Goal: Transaction & Acquisition: Purchase product/service

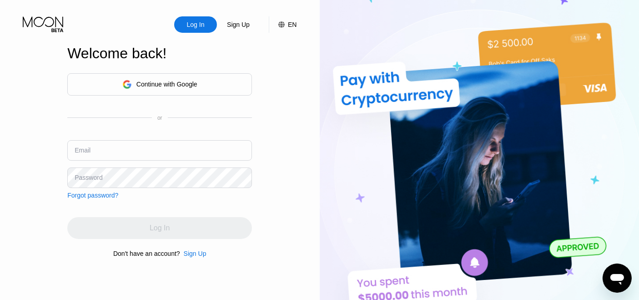
type input "[EMAIL_ADDRESS][DOMAIN_NAME]"
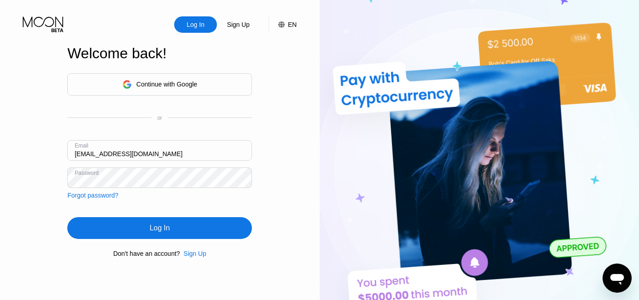
click at [292, 177] on div "Log In Sign Up EN Language Select an item Save Welcome back! Continue with Goog…" at bounding box center [160, 165] width 320 height 330
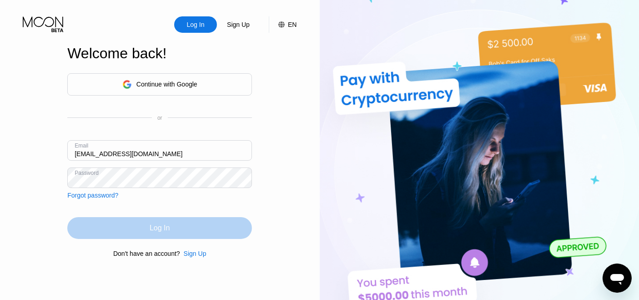
click at [195, 224] on div "Log In" at bounding box center [159, 228] width 185 height 22
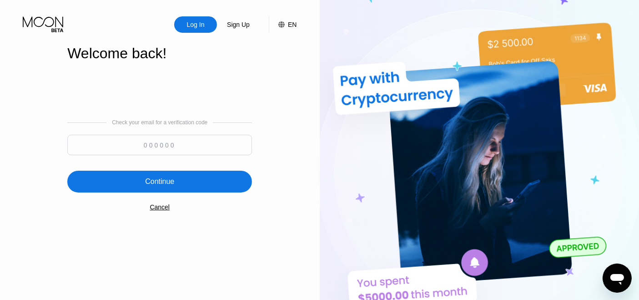
click at [176, 138] on input at bounding box center [159, 145] width 185 height 20
paste input "358078"
type input "358078"
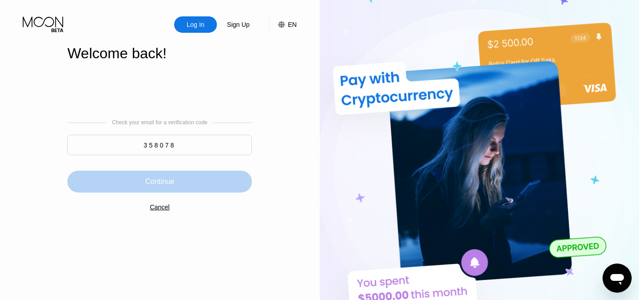
drag, startPoint x: 187, startPoint y: 182, endPoint x: 253, endPoint y: 123, distance: 88.2
click at [188, 182] on div "Continue" at bounding box center [159, 182] width 185 height 22
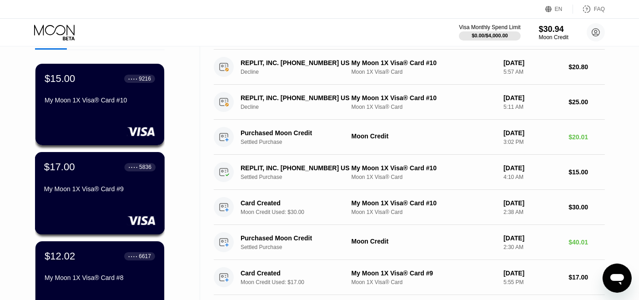
scroll to position [101, 0]
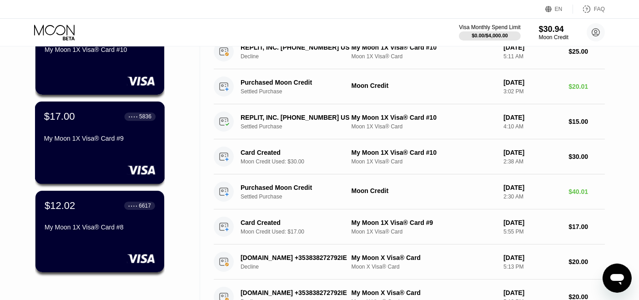
click at [121, 138] on div "My Moon 1X Visa® Card #9" at bounding box center [99, 138] width 111 height 7
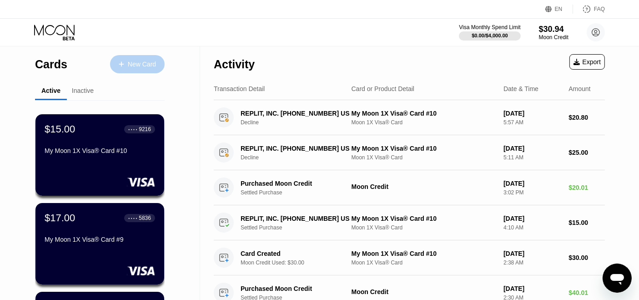
click at [154, 65] on div "New Card" at bounding box center [142, 64] width 28 height 8
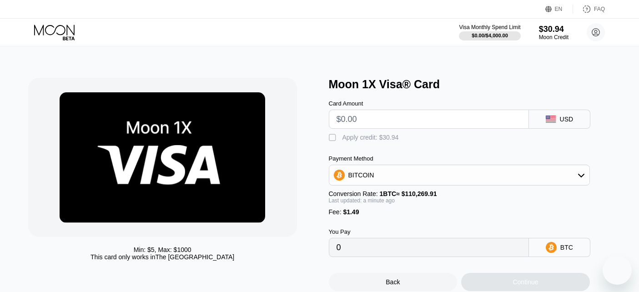
click at [403, 120] on input "text" at bounding box center [429, 119] width 185 height 18
click at [330, 138] on div "" at bounding box center [333, 137] width 9 height 9
click at [380, 124] on input "text" at bounding box center [429, 119] width 185 height 18
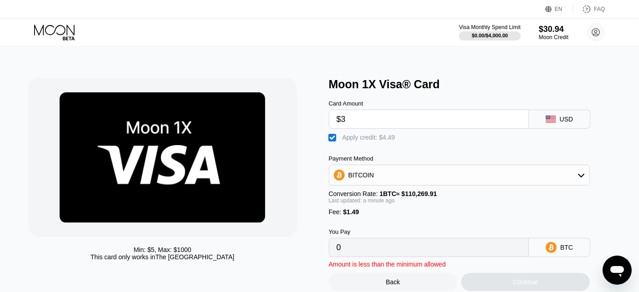
type input "$30"
type input "0.00000499"
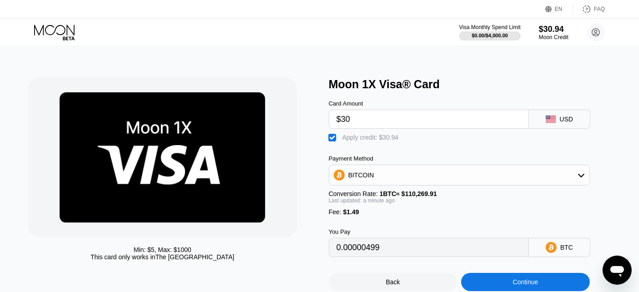
scroll to position [101, 0]
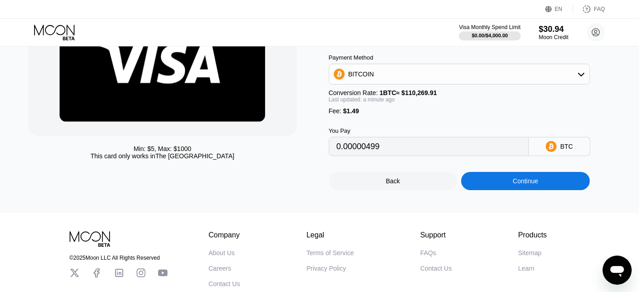
type input "$30"
click at [546, 182] on div "Continue" at bounding box center [525, 181] width 129 height 18
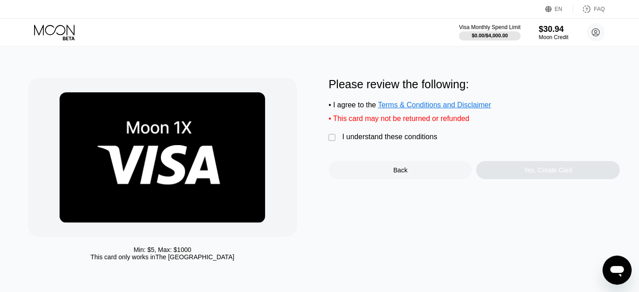
click at [423, 142] on div " I understand these conditions" at bounding box center [385, 138] width 113 height 10
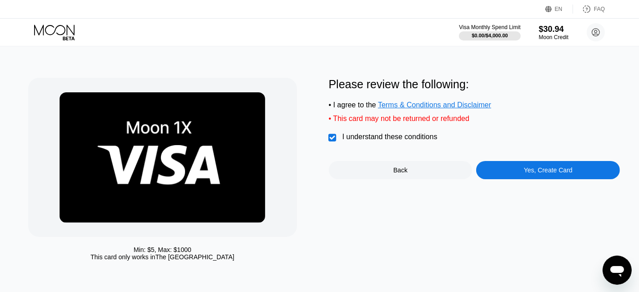
click at [539, 174] on div "Yes, Create Card" at bounding box center [548, 169] width 49 height 7
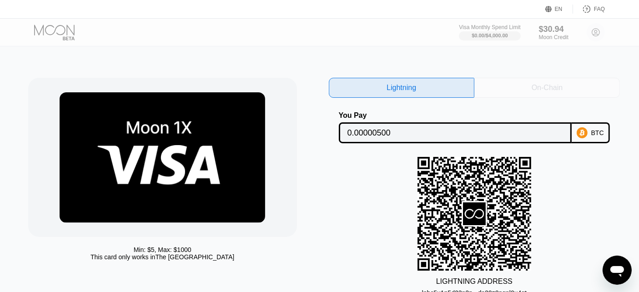
click at [532, 83] on div "On-Chain" at bounding box center [547, 87] width 31 height 9
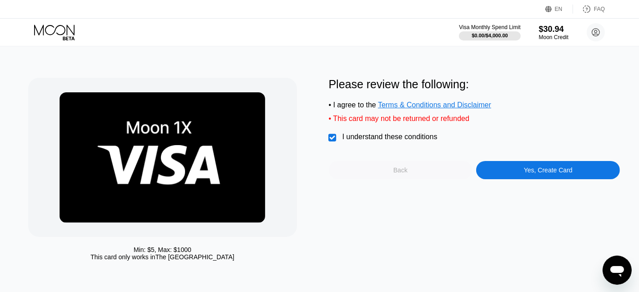
click at [416, 175] on div "Back" at bounding box center [401, 170] width 144 height 18
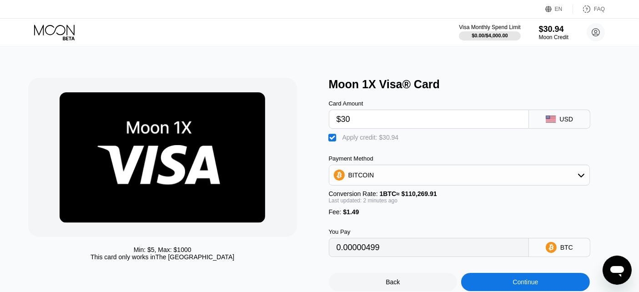
click at [385, 281] on div "Back" at bounding box center [393, 282] width 129 height 18
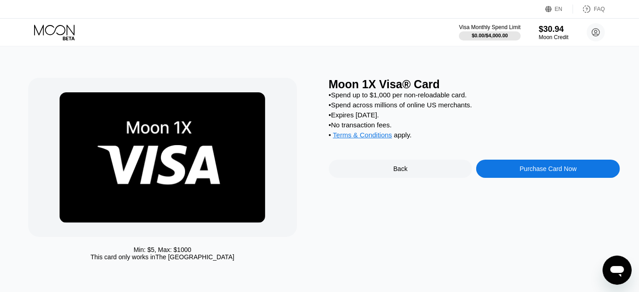
click at [418, 169] on div "Back" at bounding box center [401, 169] width 144 height 18
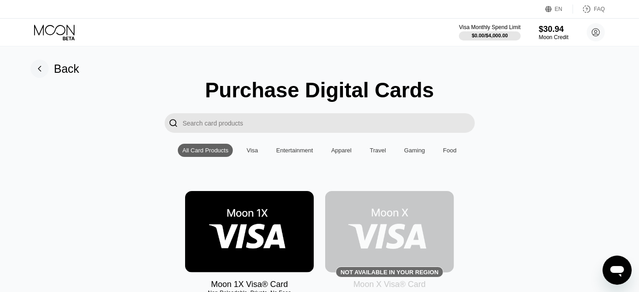
click at [54, 30] on icon at bounding box center [55, 33] width 42 height 16
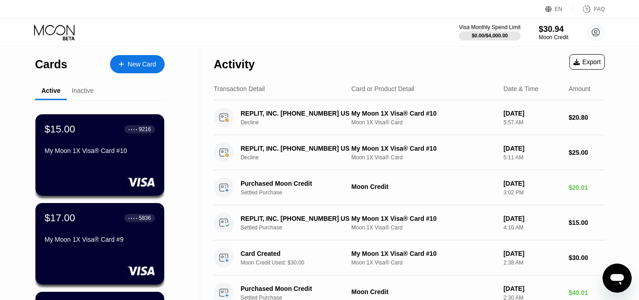
click at [83, 91] on div "Inactive" at bounding box center [83, 90] width 22 height 7
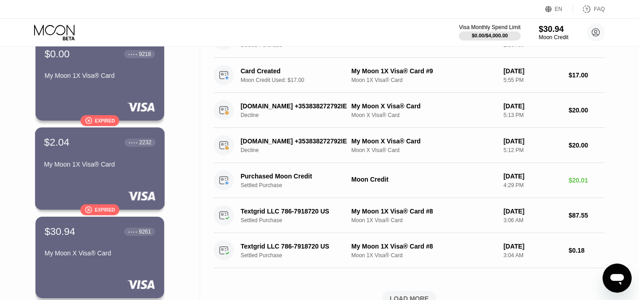
scroll to position [303, 0]
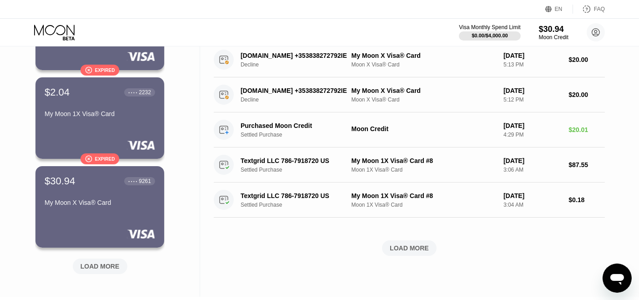
click at [95, 266] on div "LOAD MORE" at bounding box center [99, 266] width 39 height 8
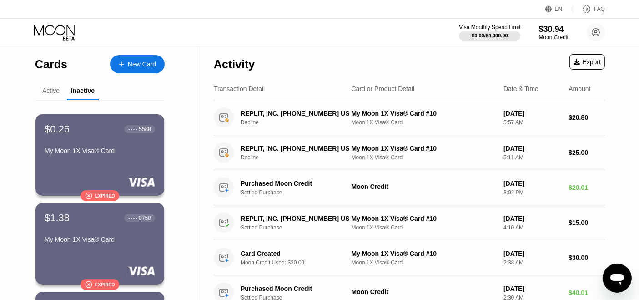
click at [42, 87] on div "Active" at bounding box center [50, 90] width 17 height 7
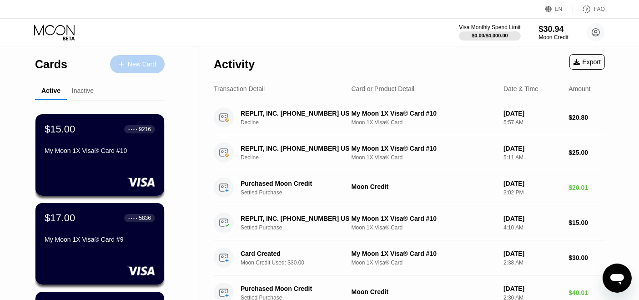
click at [143, 61] on div "New Card" at bounding box center [142, 64] width 28 height 8
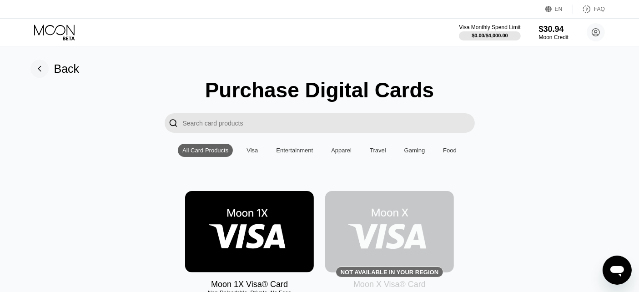
scroll to position [101, 0]
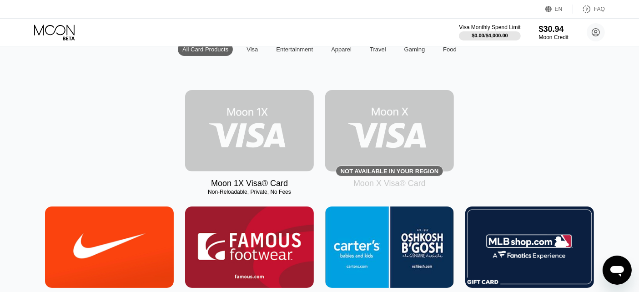
click at [261, 139] on img at bounding box center [249, 130] width 129 height 81
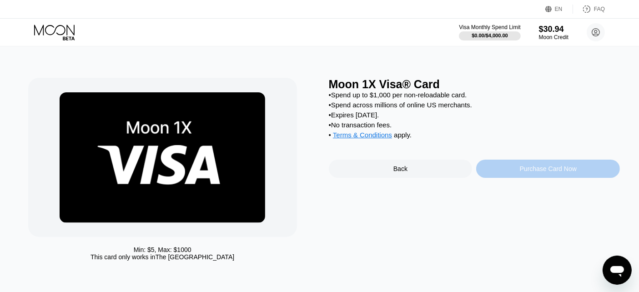
click at [560, 178] on div "Purchase Card Now" at bounding box center [548, 169] width 144 height 18
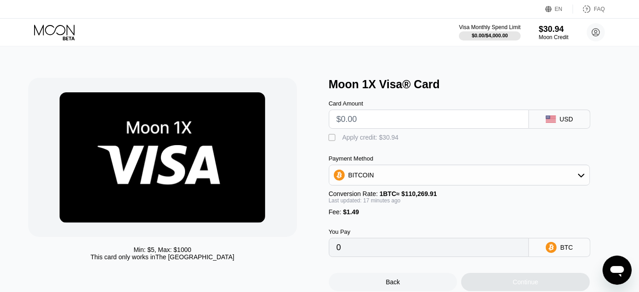
click at [334, 140] on div "" at bounding box center [333, 137] width 9 height 9
click at [365, 123] on input "text" at bounding box center [429, 119] width 185 height 18
click at [332, 138] on div "" at bounding box center [333, 137] width 9 height 9
click at [360, 120] on input "text" at bounding box center [429, 119] width 185 height 18
type input "$2"
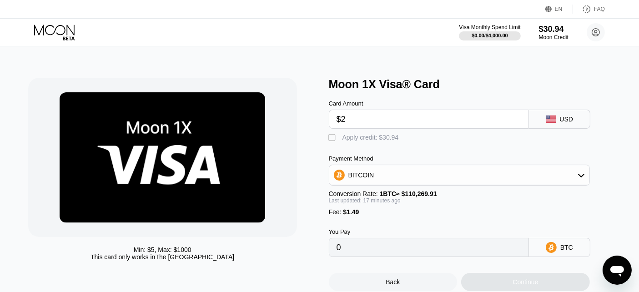
type input "0.00003174"
type input "$28"
type input "0.00026813"
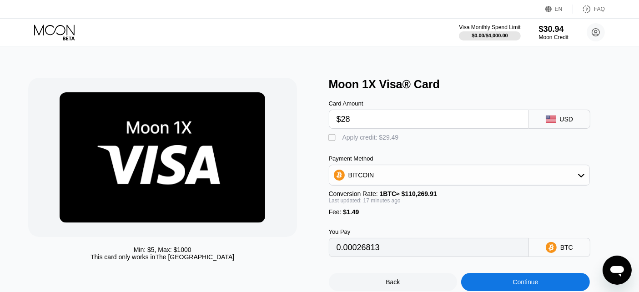
type input "$28"
click at [330, 139] on div "" at bounding box center [333, 137] width 9 height 9
type input "0"
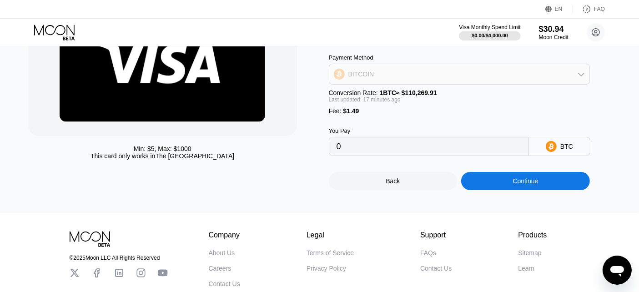
click at [569, 72] on div "BITCOIN" at bounding box center [459, 74] width 260 height 18
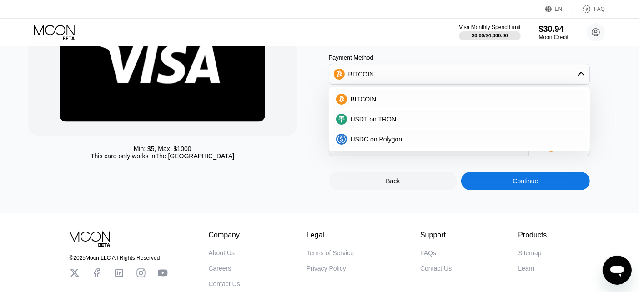
click at [568, 76] on div "BITCOIN" at bounding box center [459, 74] width 260 height 18
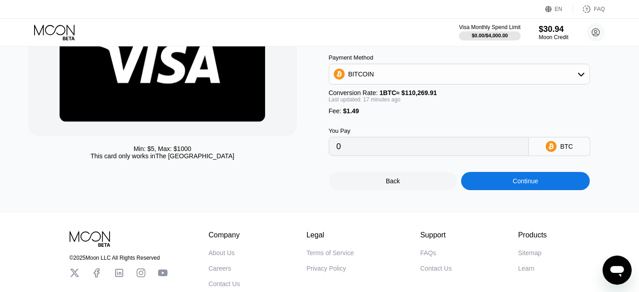
click at [539, 190] on div "Continue" at bounding box center [525, 181] width 129 height 18
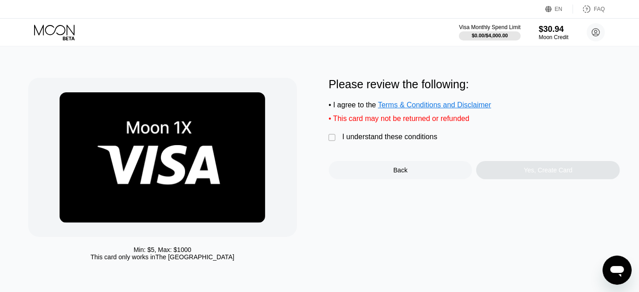
click at [419, 141] on div "I understand these conditions" at bounding box center [389, 137] width 95 height 8
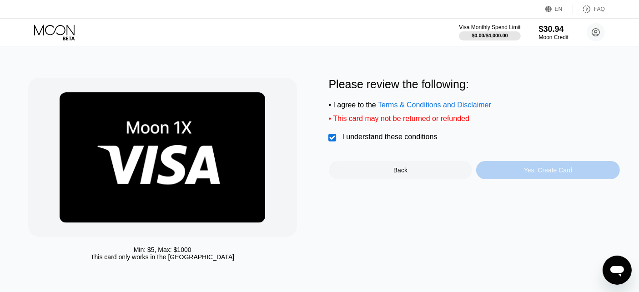
click at [542, 174] on div "Yes, Create Card" at bounding box center [548, 169] width 49 height 7
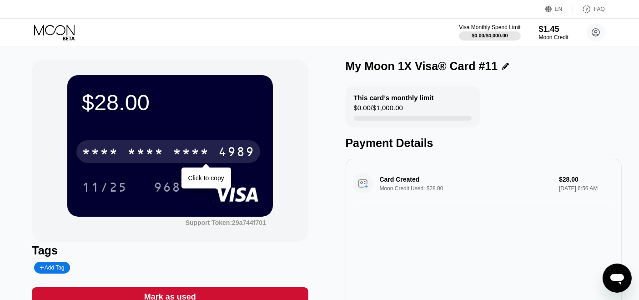
click at [151, 151] on div "* * * *" at bounding box center [145, 153] width 36 height 15
click at [176, 156] on div "2445" at bounding box center [191, 153] width 36 height 15
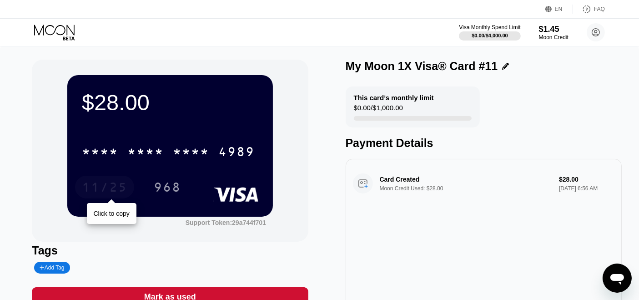
click at [95, 193] on div "11/25" at bounding box center [104, 188] width 45 height 15
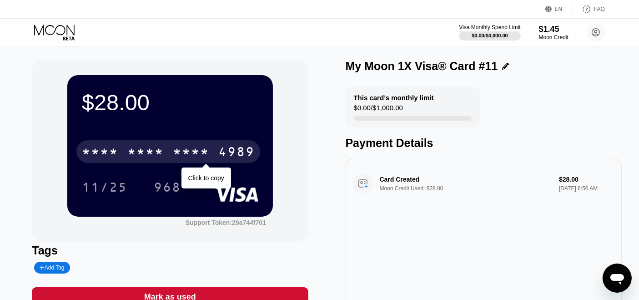
click at [139, 163] on div "* * * * * * * * * * * * 4989" at bounding box center [168, 151] width 184 height 23
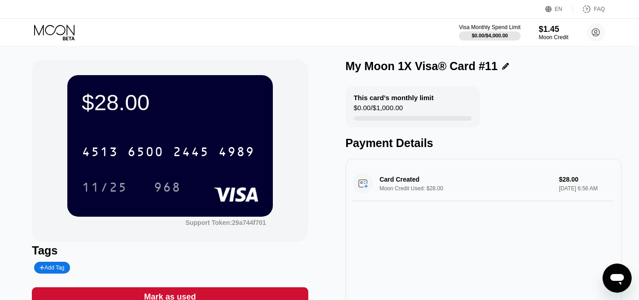
drag, startPoint x: 54, startPoint y: 32, endPoint x: 217, endPoint y: 25, distance: 163.4
click at [54, 33] on icon at bounding box center [55, 33] width 42 height 16
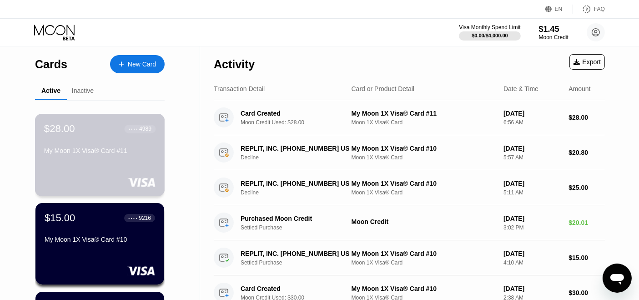
click at [93, 166] on div "$28.00 ● ● ● ● 4989 My Moon 1X Visa® Card #11" at bounding box center [100, 155] width 130 height 82
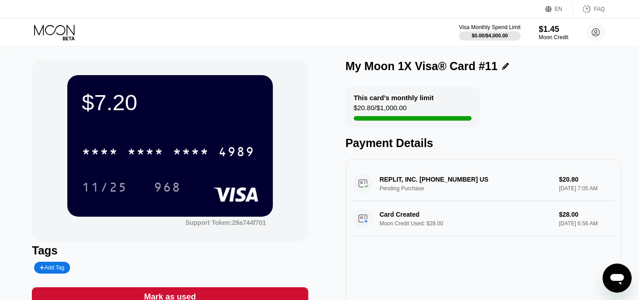
click at [49, 29] on icon at bounding box center [55, 33] width 42 height 16
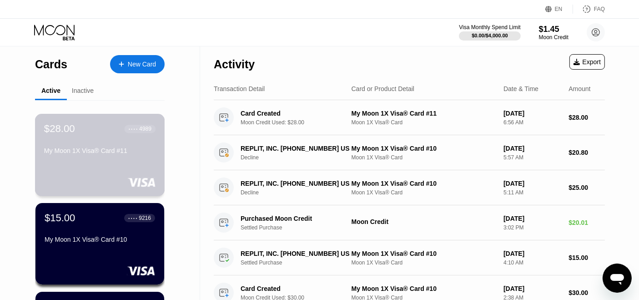
click at [106, 174] on div "$28.00 ● ● ● ● 4989 My Moon 1X Visa® Card #11" at bounding box center [100, 155] width 130 height 82
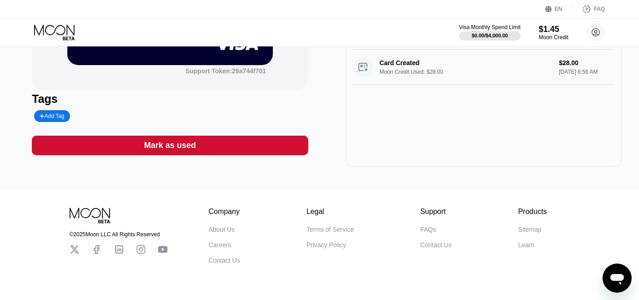
scroll to position [101, 0]
